Goal: Transaction & Acquisition: Purchase product/service

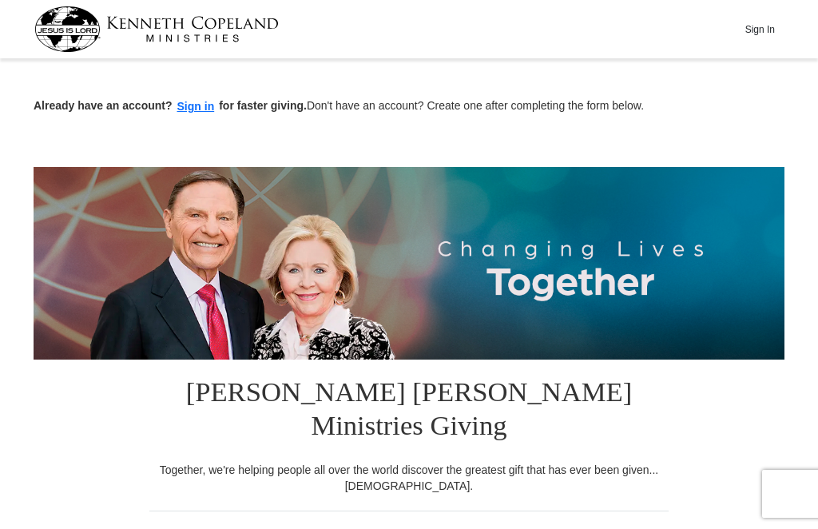
click at [190, 108] on button "Sign in" at bounding box center [195, 106] width 47 height 18
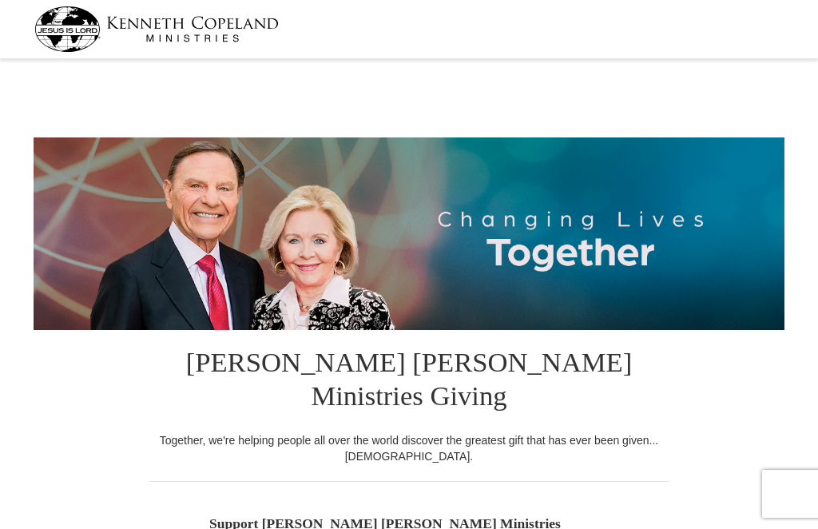
select select "TX"
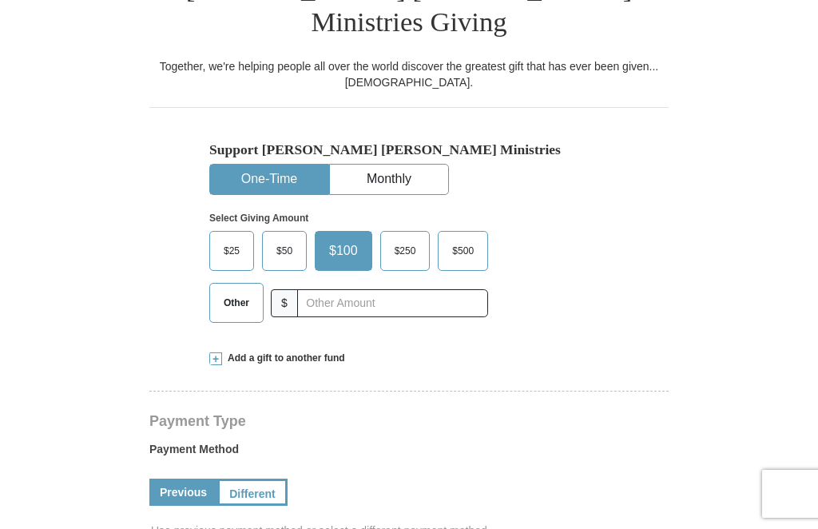
scroll to position [374, 0]
click at [283, 239] on span "$50" at bounding box center [284, 251] width 32 height 24
click at [0, 0] on input "$50" at bounding box center [0, 0] width 0 height 0
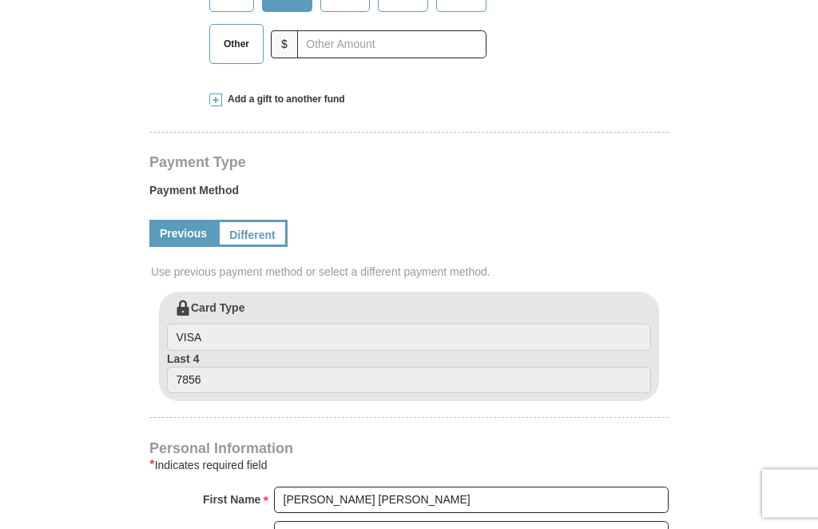
scroll to position [632, 0]
click at [182, 220] on link "Previous" at bounding box center [183, 233] width 68 height 27
click at [734, 330] on form "Kenneth Copeland Ministries Giving Together, we're helping people all over the …" at bounding box center [409, 293] width 750 height 1722
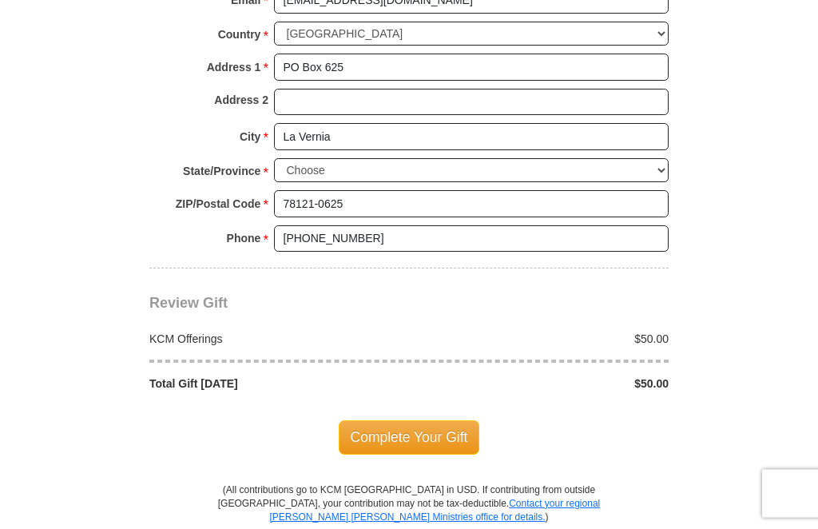
scroll to position [1247, 0]
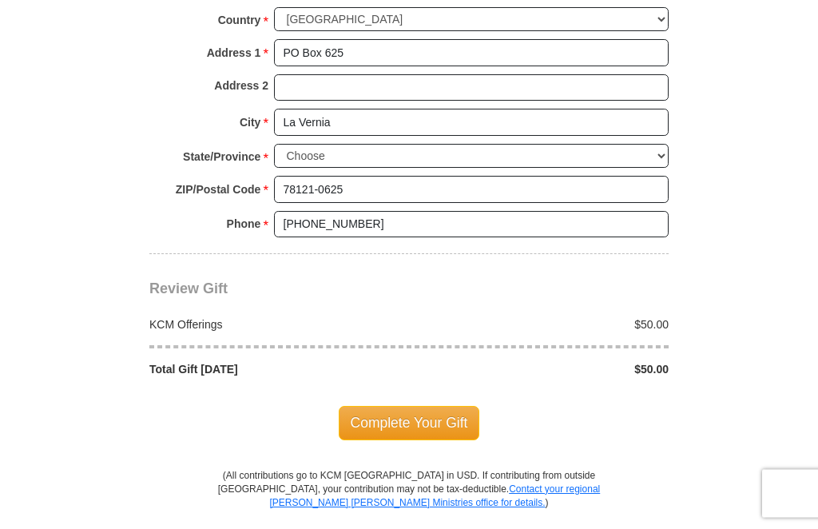
click at [417, 406] on span "Complete Your Gift" at bounding box center [409, 423] width 141 height 34
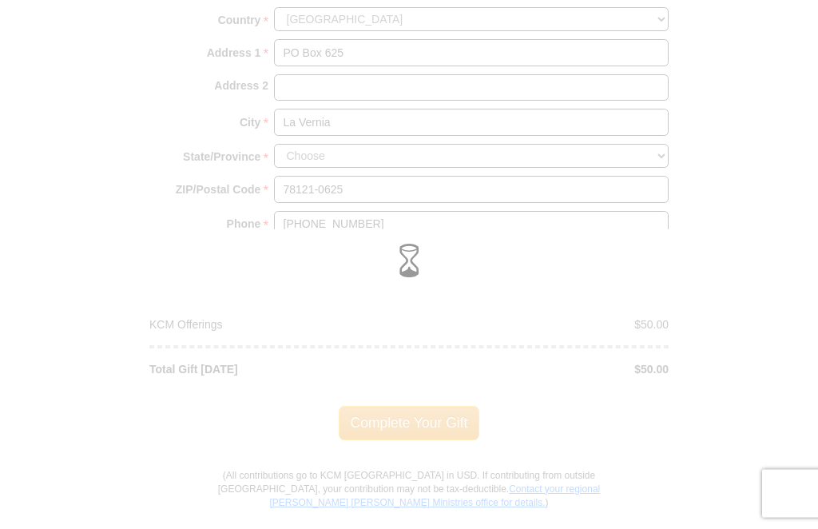
scroll to position [1248, 0]
